Goal: Find contact information: Find contact information

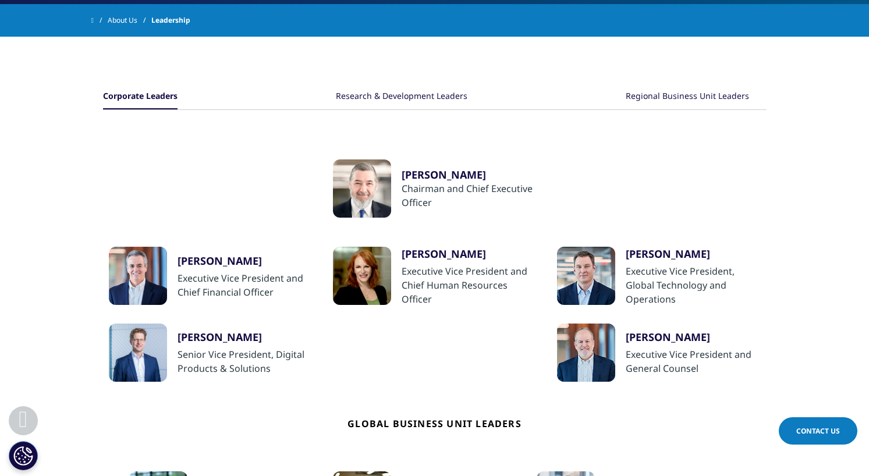
click at [658, 254] on div "[PERSON_NAME]" at bounding box center [693, 254] width 135 height 14
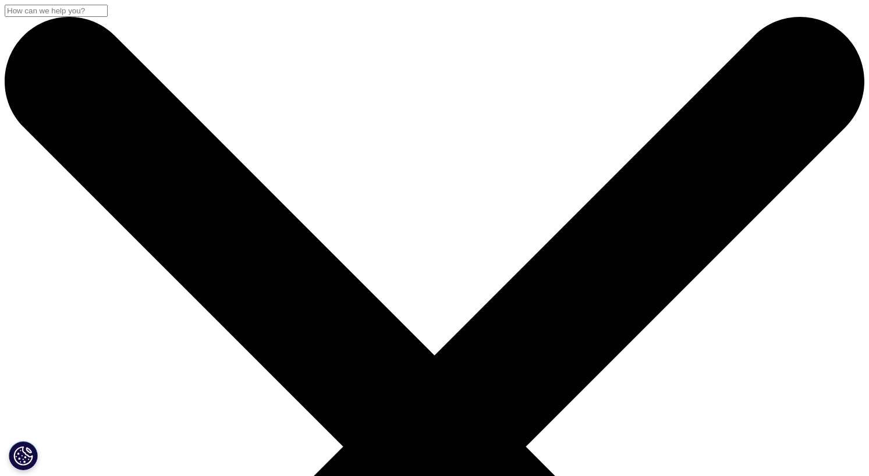
scroll to position [233, 0]
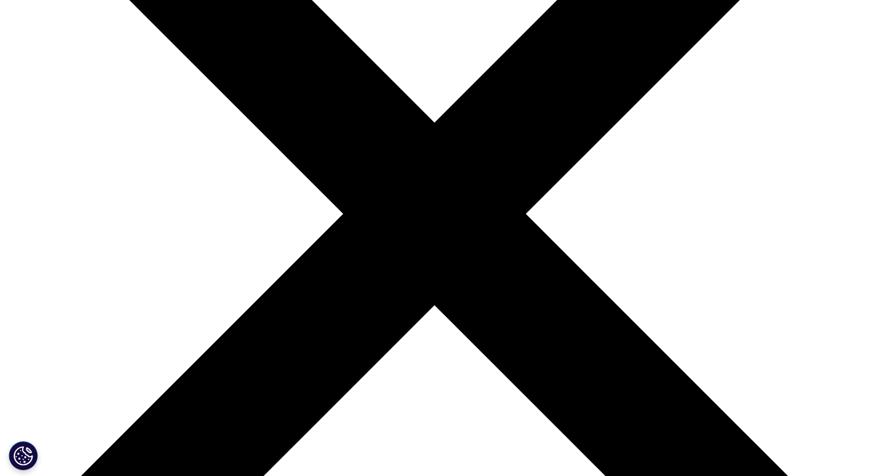
drag, startPoint x: 300, startPoint y: 122, endPoint x: 594, endPoint y: 327, distance: 358.2
